Goal: Find specific page/section: Find specific page/section

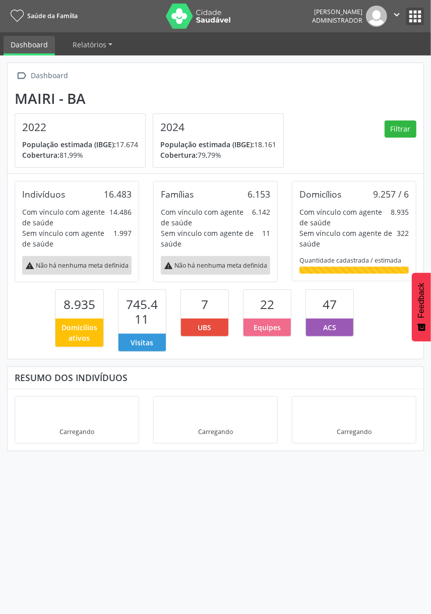
click at [424, 25] on button "apps" at bounding box center [415, 17] width 18 height 18
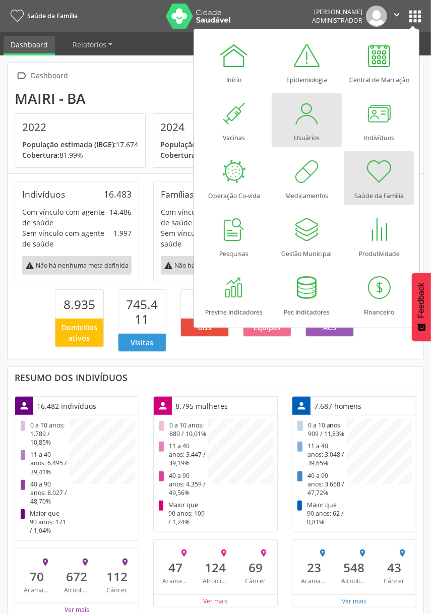
click at [317, 109] on div at bounding box center [306, 113] width 30 height 30
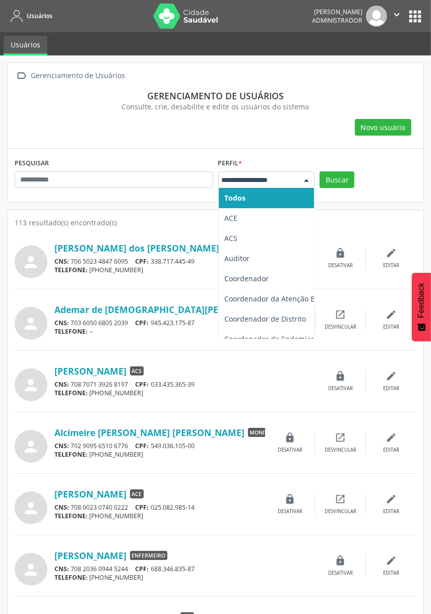
click at [263, 227] on span "ACE" at bounding box center [279, 218] width 120 height 20
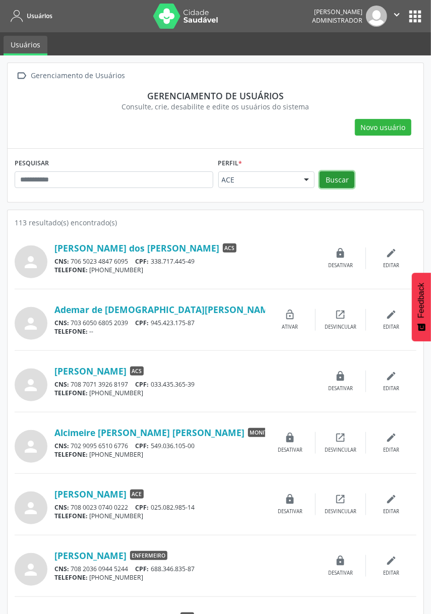
click at [346, 180] on button "Buscar" at bounding box center [337, 179] width 35 height 17
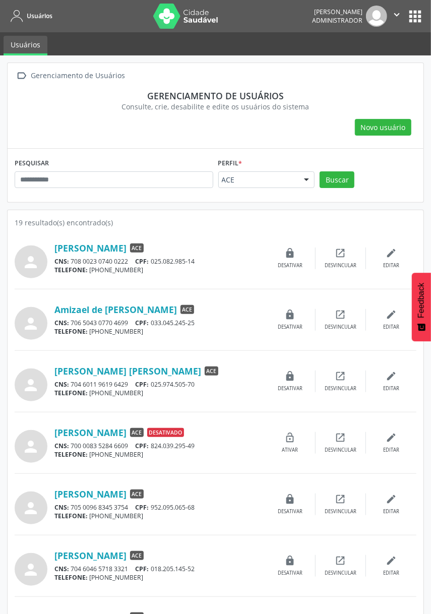
click at [179, 374] on link "Antonio Rodrigo Fernandes de Souza" at bounding box center [127, 371] width 147 height 11
